Goal: Check status

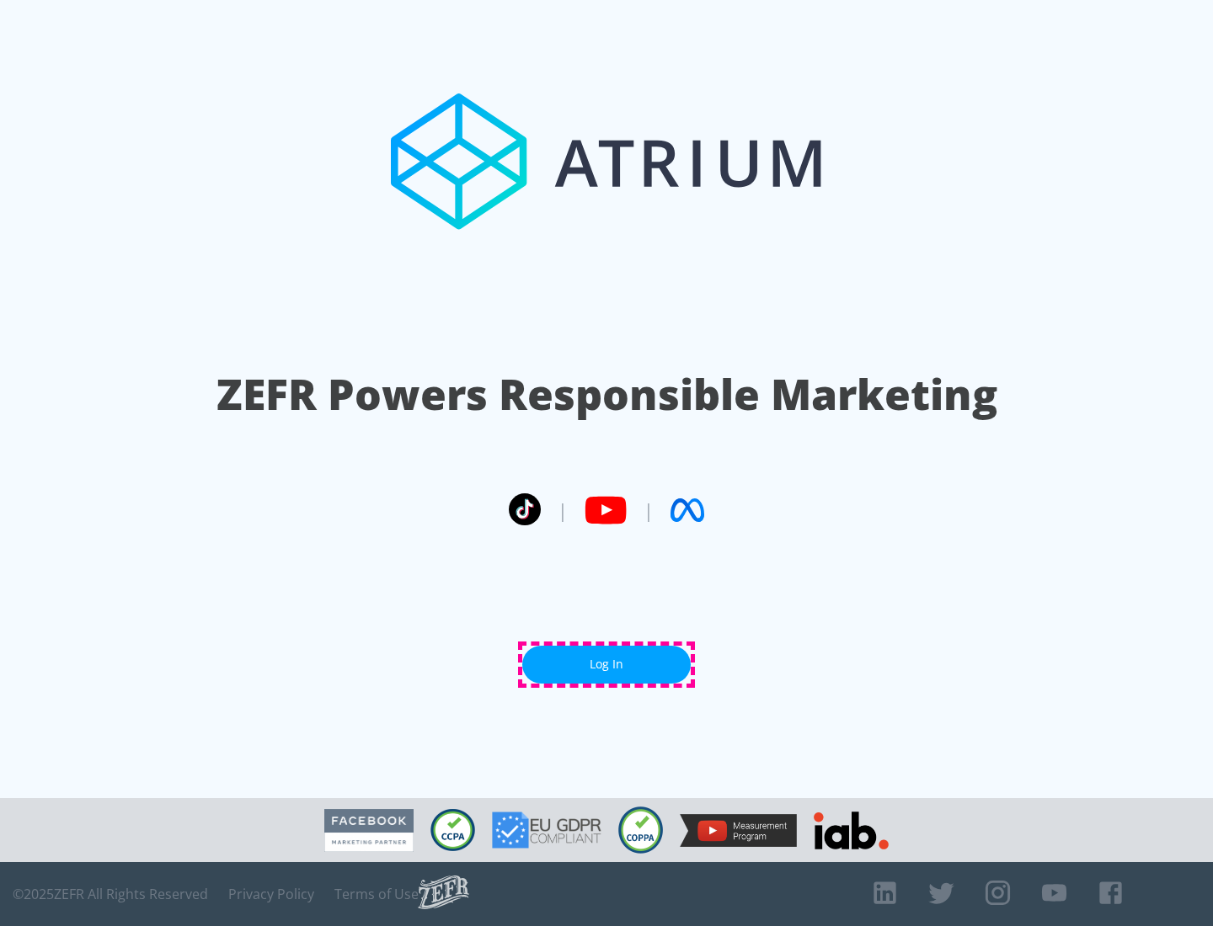
click at [606, 664] on link "Log In" at bounding box center [606, 665] width 168 height 38
